Goal: Task Accomplishment & Management: Manage account settings

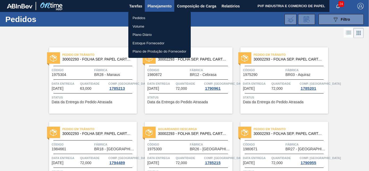
click at [103, 37] on div at bounding box center [184, 85] width 369 height 171
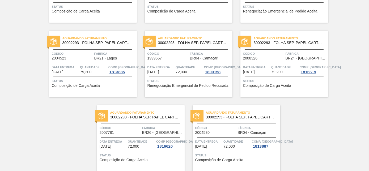
scroll to position [1152, 0]
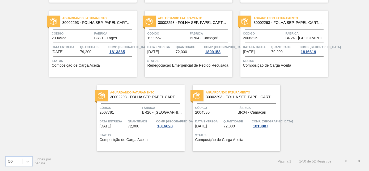
click at [278, 39] on div "Código 2008326" at bounding box center [263, 35] width 41 height 9
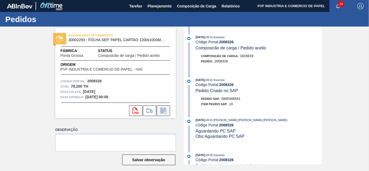
click at [160, 109] on icon at bounding box center [163, 111] width 9 height 6
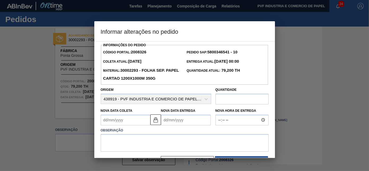
click at [220, 100] on input "text" at bounding box center [241, 99] width 53 height 11
type input "84,000"
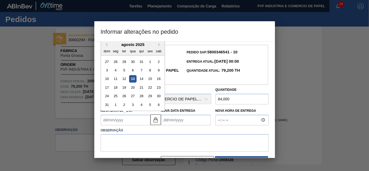
click at [116, 120] on Coleta "Nova Data Coleta" at bounding box center [126, 120] width 50 height 11
type Coleta "1"
type Entrega "[DATE]"
type Coleta "16"
type Entrega "[DATE]"
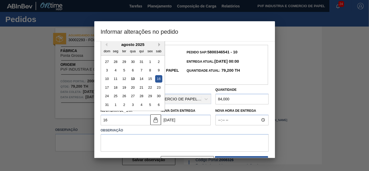
click at [160, 45] on button "Next Month" at bounding box center [160, 45] width 4 height 4
click at [127, 79] on div "16" at bounding box center [123, 78] width 7 height 7
type Coleta "[DATE]"
type Entrega "[DATE]"
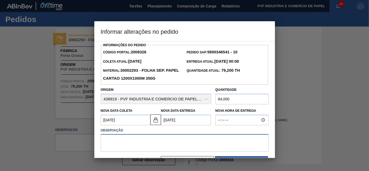
click at [137, 144] on textarea at bounding box center [185, 143] width 168 height 18
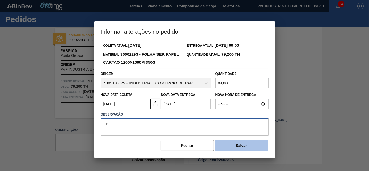
type textarea "OK"
click at [234, 148] on button "Salvar" at bounding box center [241, 145] width 53 height 11
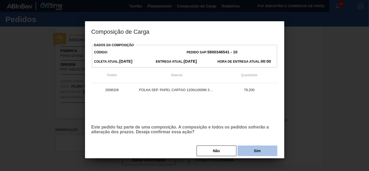
click at [266, 150] on button "Sim" at bounding box center [257, 151] width 40 height 11
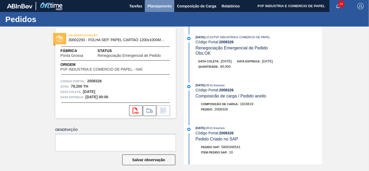
click at [158, 7] on span "Planejamento" at bounding box center [159, 6] width 24 height 6
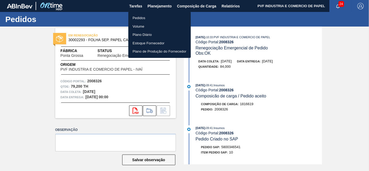
click at [134, 21] on li "Pedidos" at bounding box center [159, 18] width 62 height 9
